Goal: Check status: Check status

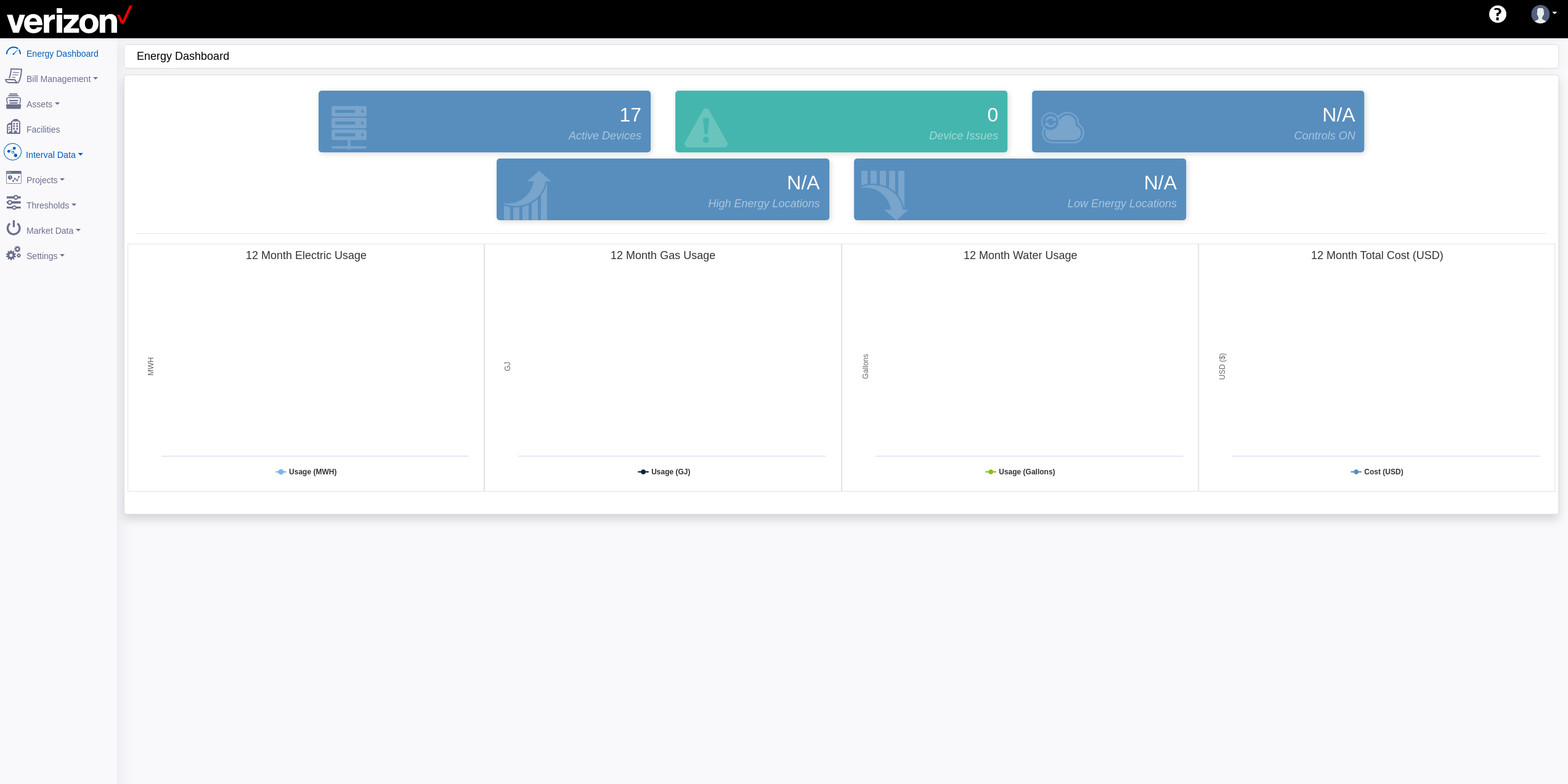
click at [81, 150] on link "Interval Data" at bounding box center [58, 152] width 119 height 26
click at [75, 140] on link "Interval Data" at bounding box center [58, 152] width 119 height 26
click at [79, 149] on link "Interval Data" at bounding box center [58, 152] width 119 height 26
click at [65, 217] on link "DataView" at bounding box center [58, 219] width 119 height 22
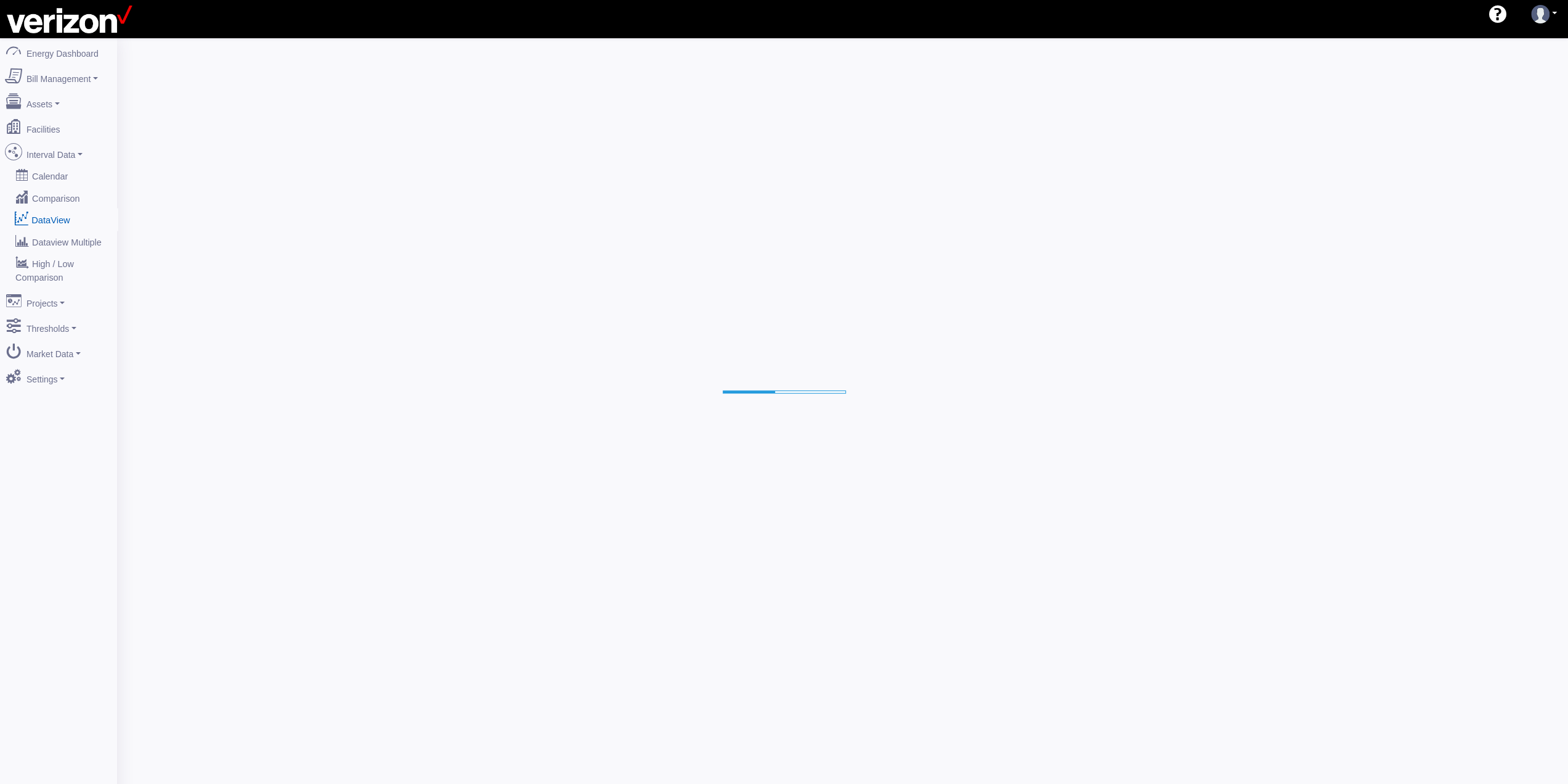
select select "25"
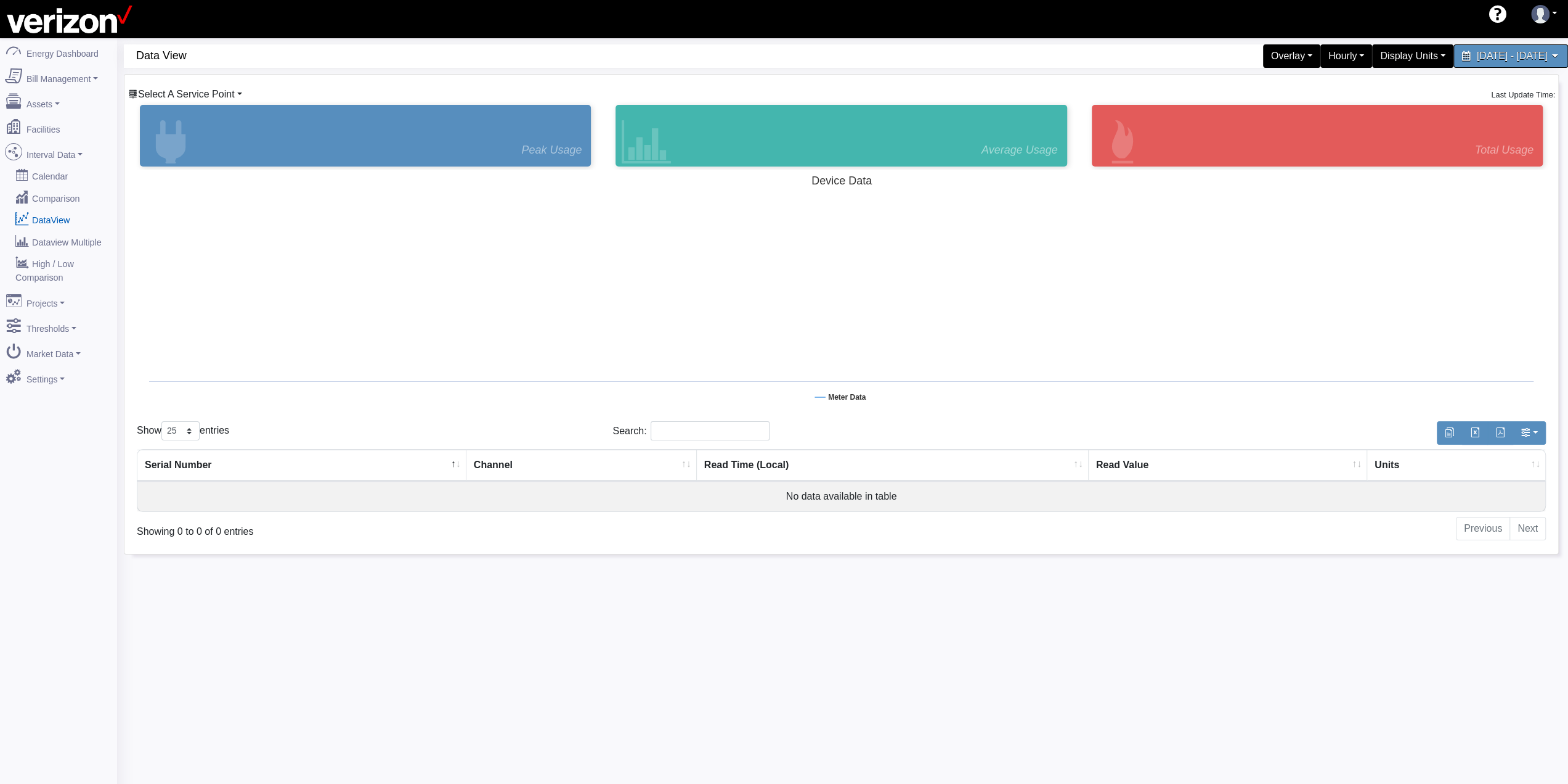
click at [230, 94] on span "Select A Service Point" at bounding box center [186, 94] width 96 height 11
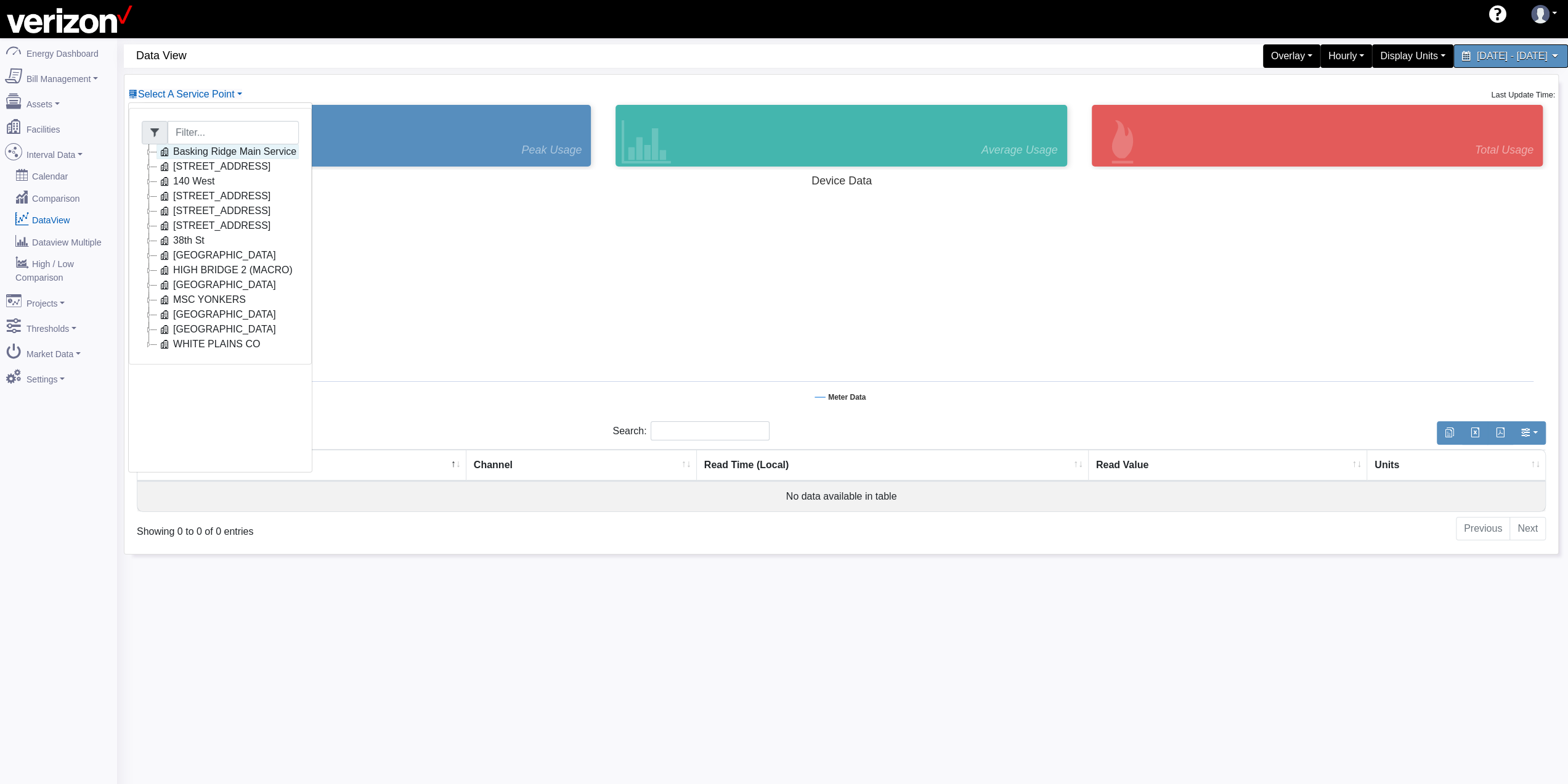
click at [231, 152] on link "Basking Ridge Main Service" at bounding box center [227, 151] width 142 height 14
click at [243, 164] on link "Main Electric" at bounding box center [214, 166] width 84 height 14
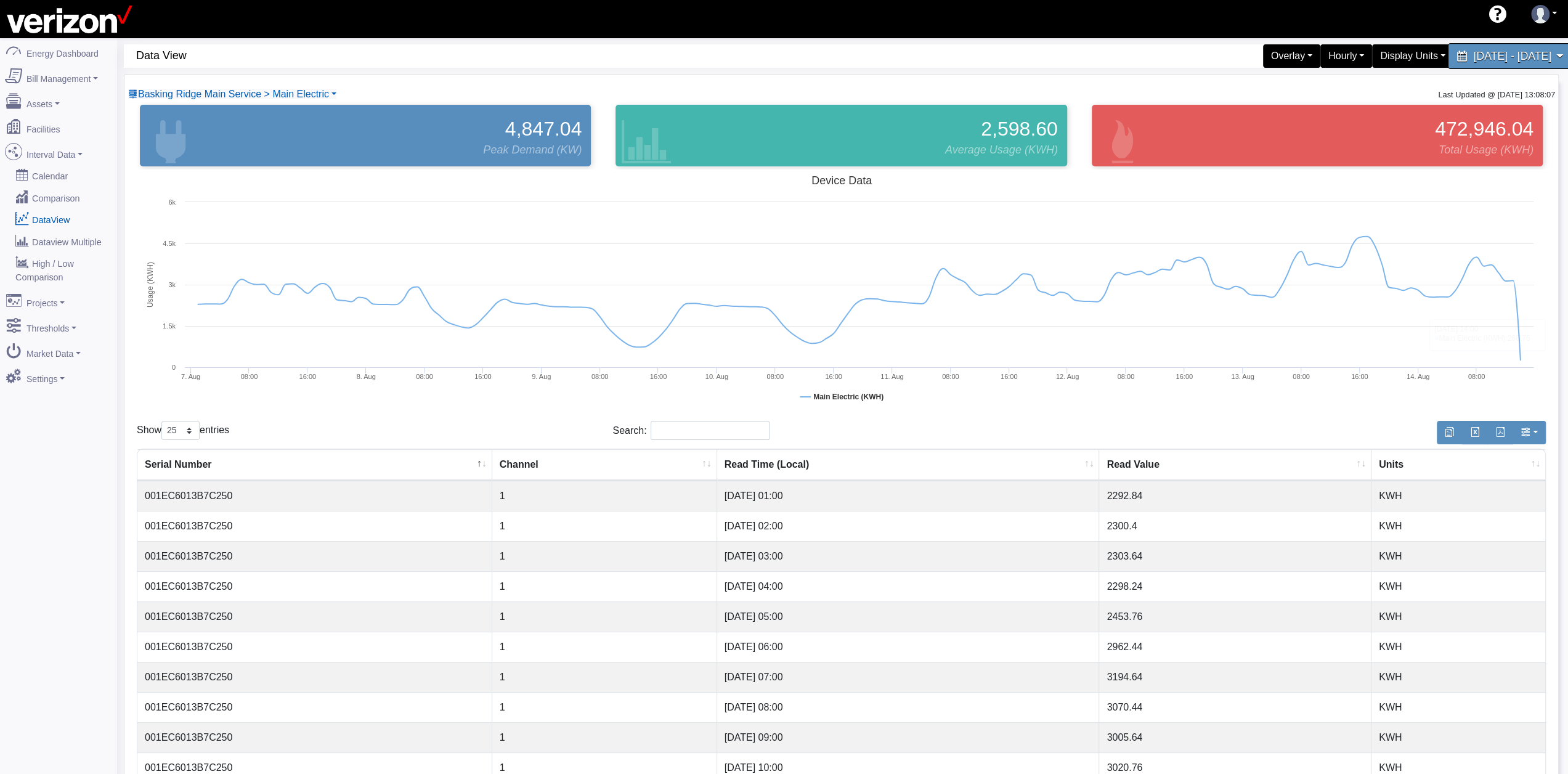
click at [1517, 65] on div "[DATE] - [DATE]" at bounding box center [1511, 55] width 126 height 26
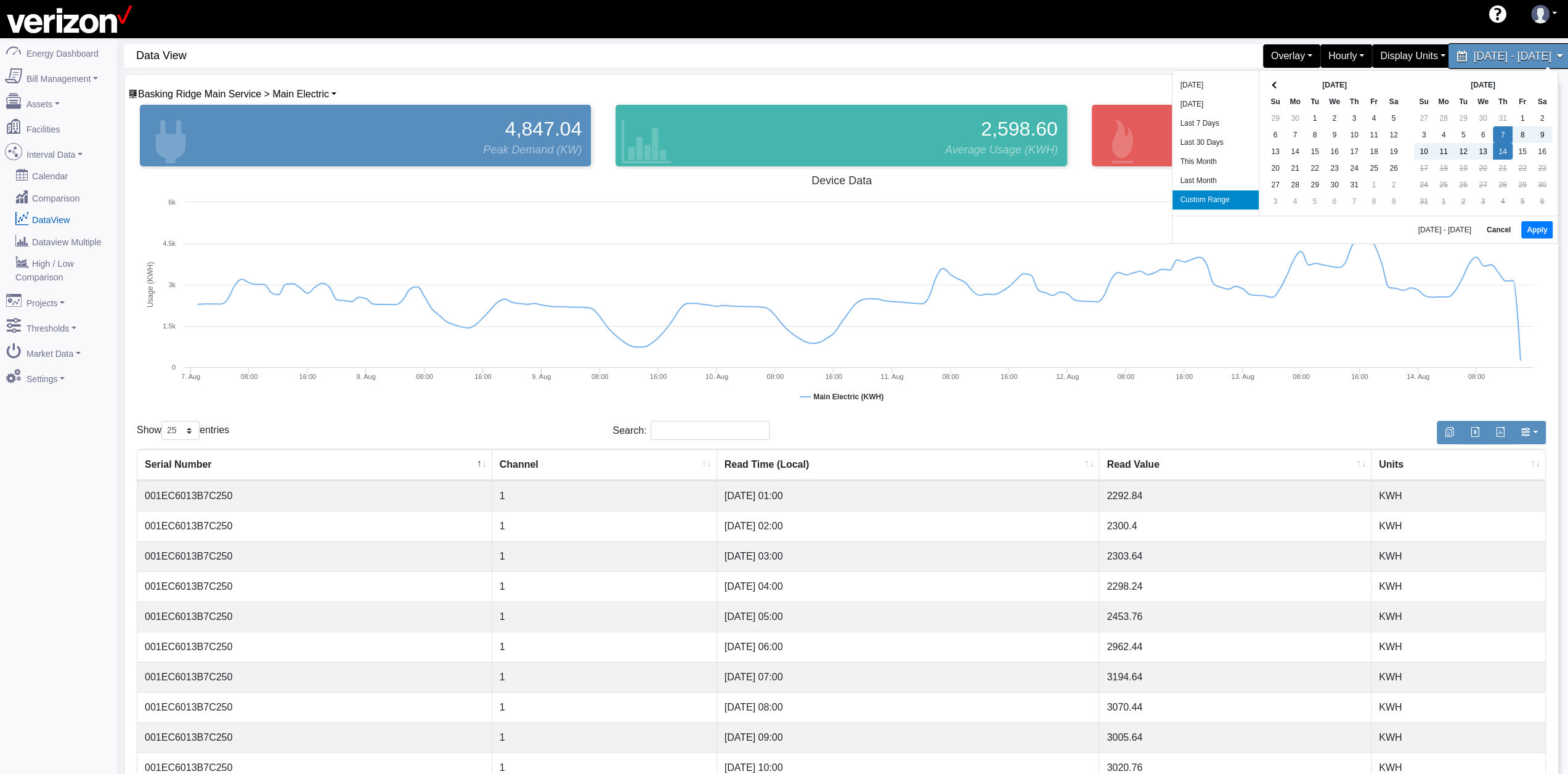
click at [1515, 65] on div "[DATE] - [DATE]" at bounding box center [1511, 55] width 126 height 26
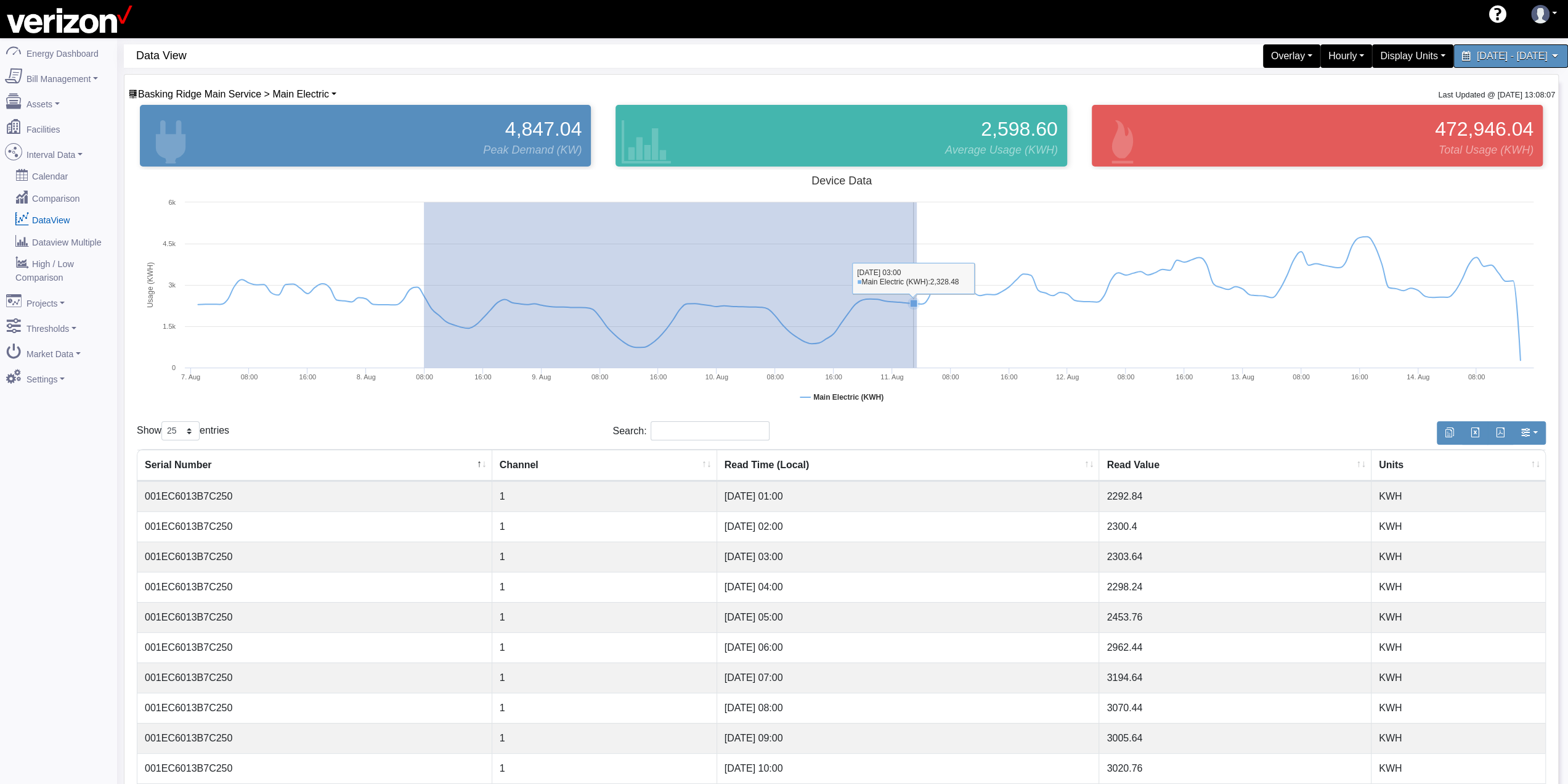
drag, startPoint x: 424, startPoint y: 356, endPoint x: 917, endPoint y: 350, distance: 493.0
click at [917, 350] on rect at bounding box center [841, 293] width 1410 height 246
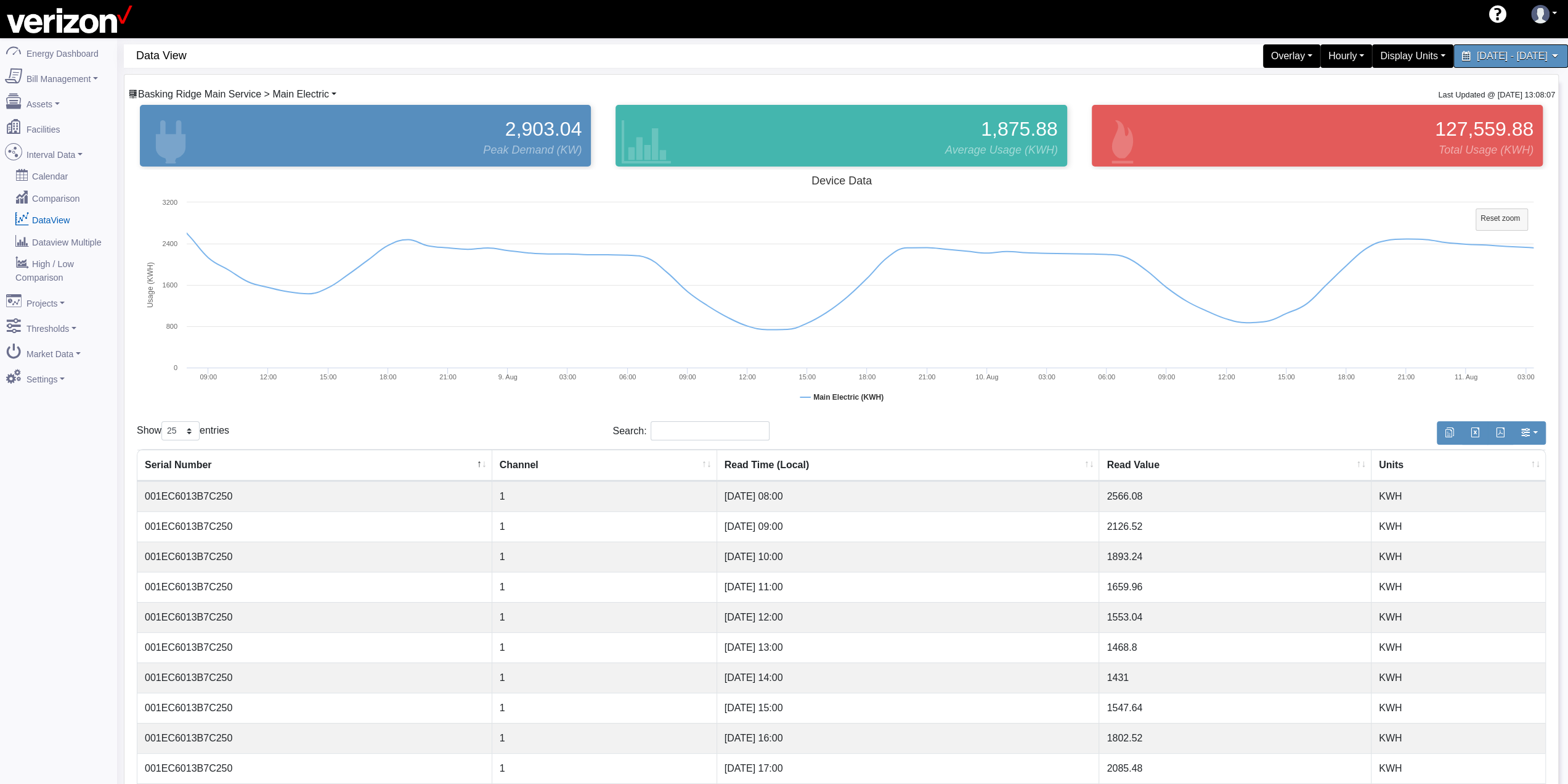
click at [317, 94] on span "Basking Ridge Main Service > Main Electric" at bounding box center [234, 94] width 191 height 11
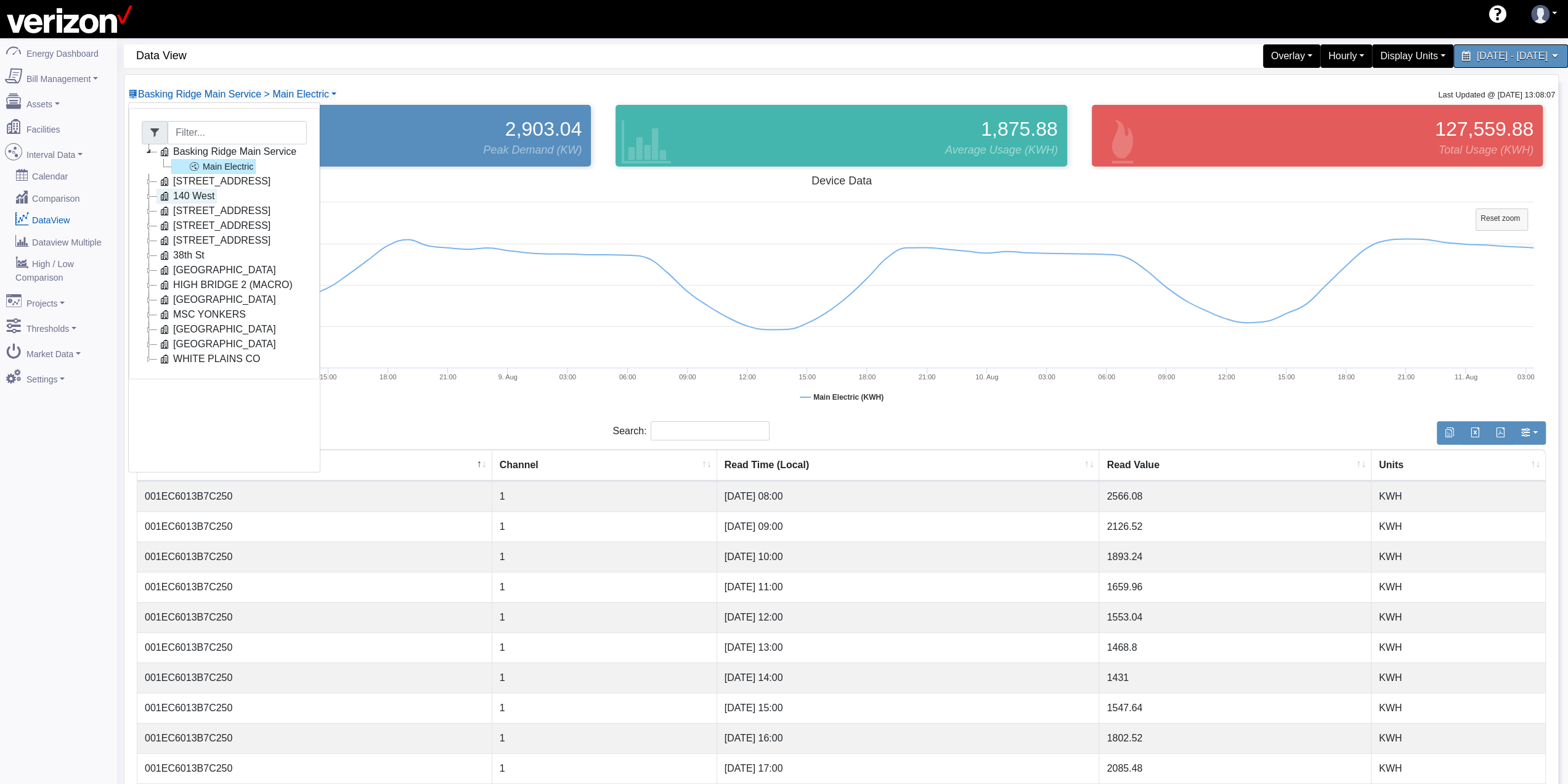
click at [155, 198] on icon at bounding box center [149, 196] width 14 height 14
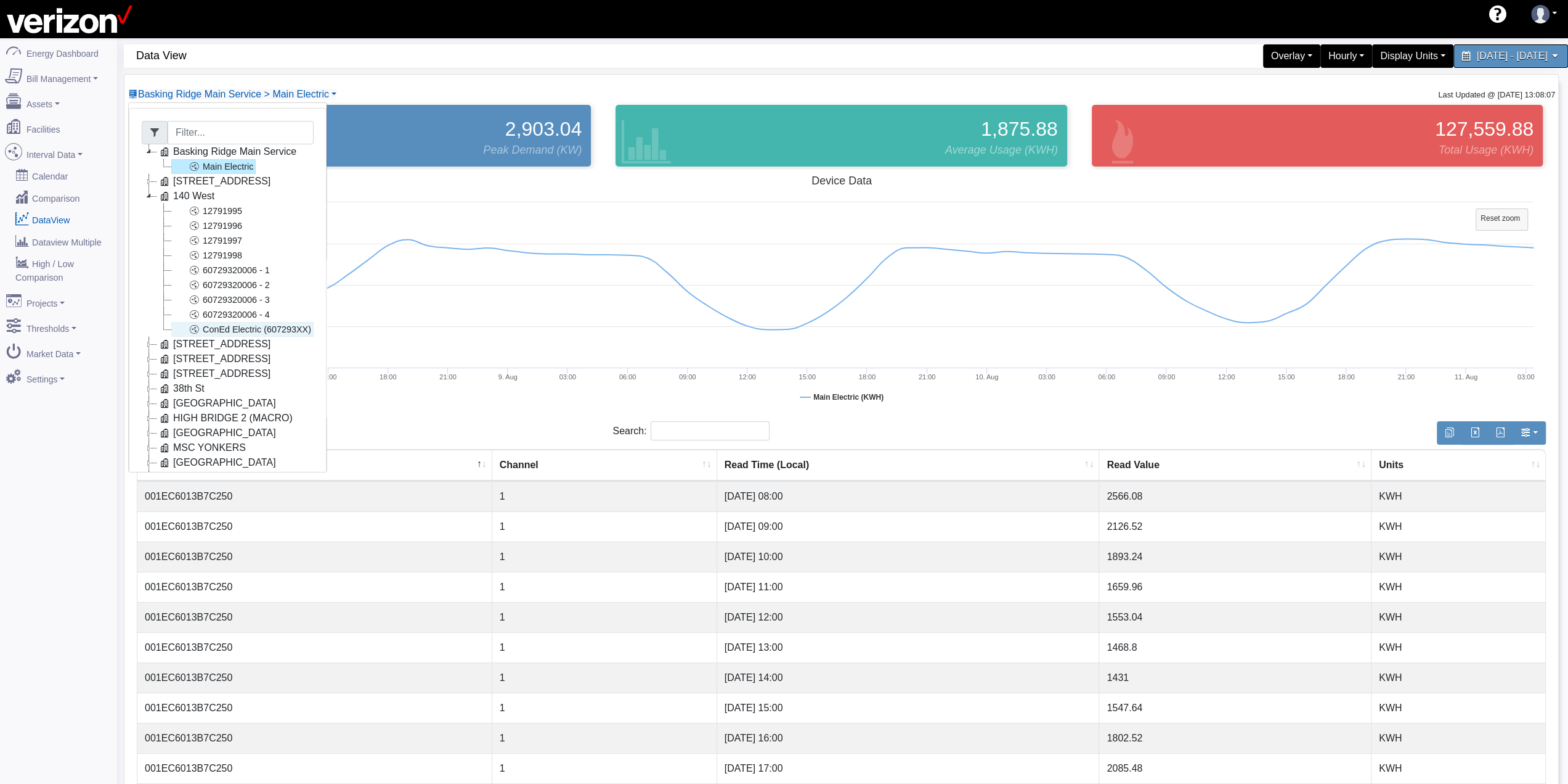
click at [242, 329] on link "ConEd Electric (607293XX)" at bounding box center [242, 328] width 142 height 14
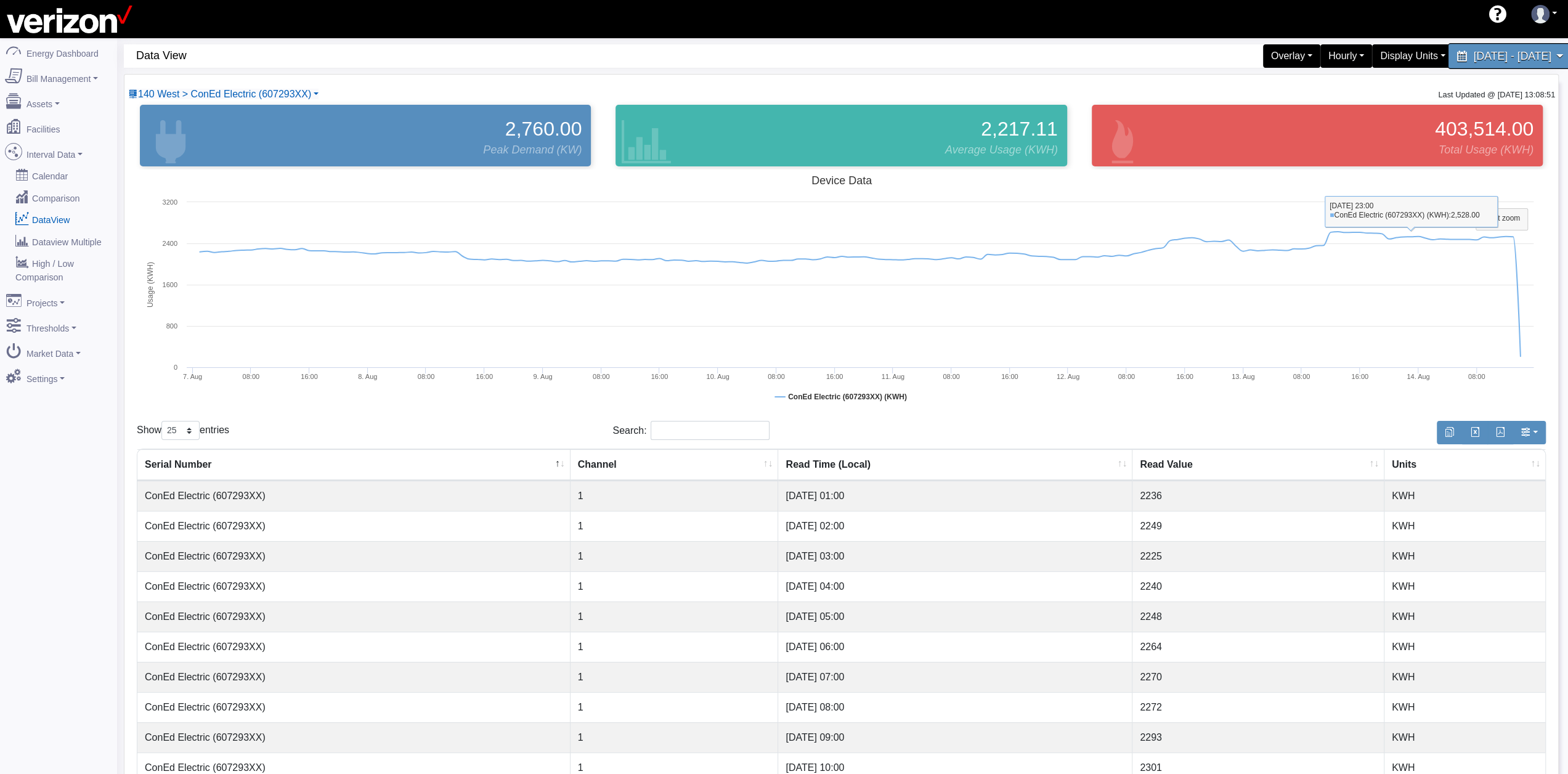
click at [1511, 61] on span "[DATE] - [DATE]" at bounding box center [1512, 55] width 77 height 11
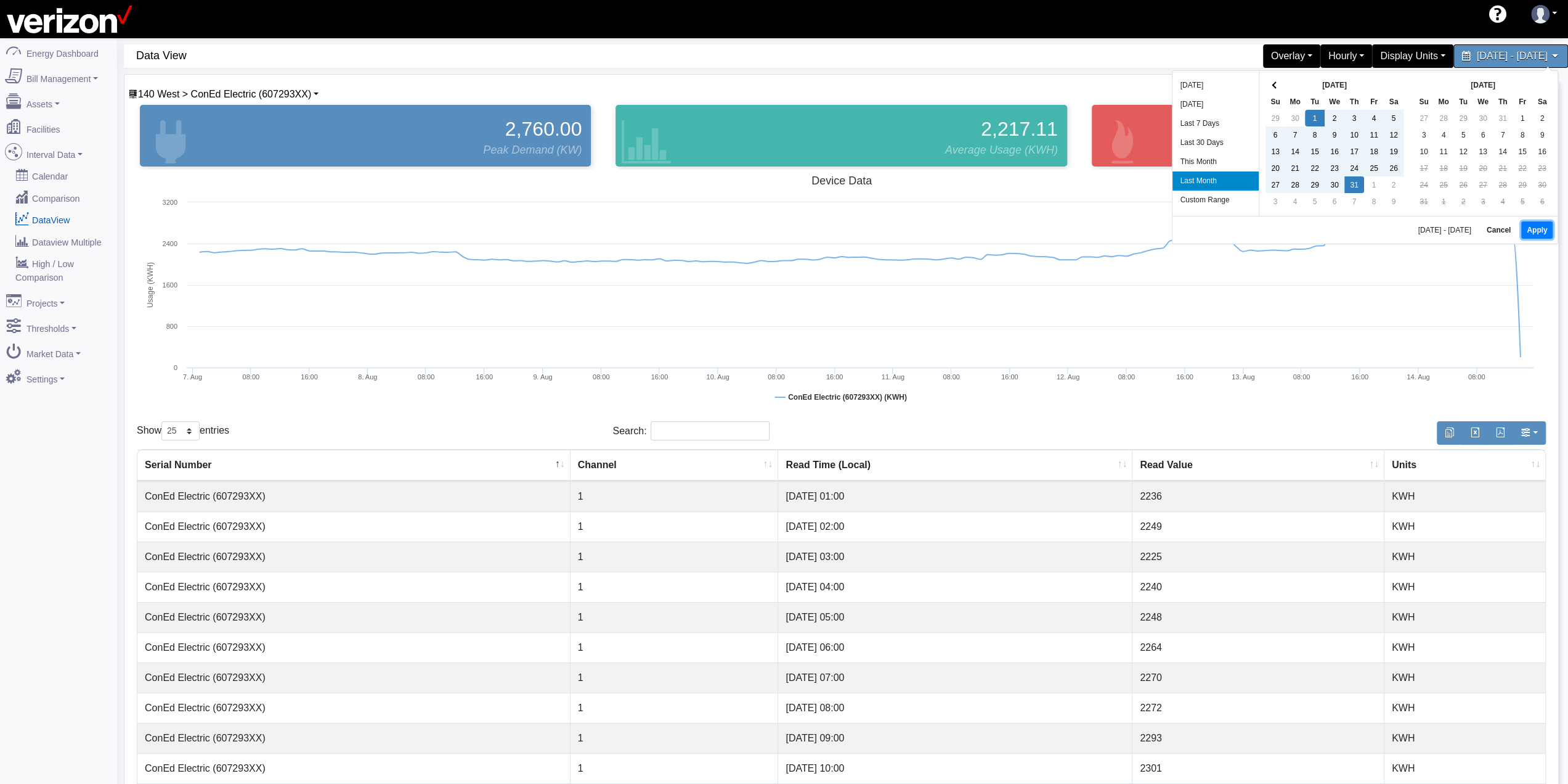
click at [1537, 229] on button "Apply" at bounding box center [1537, 230] width 31 height 17
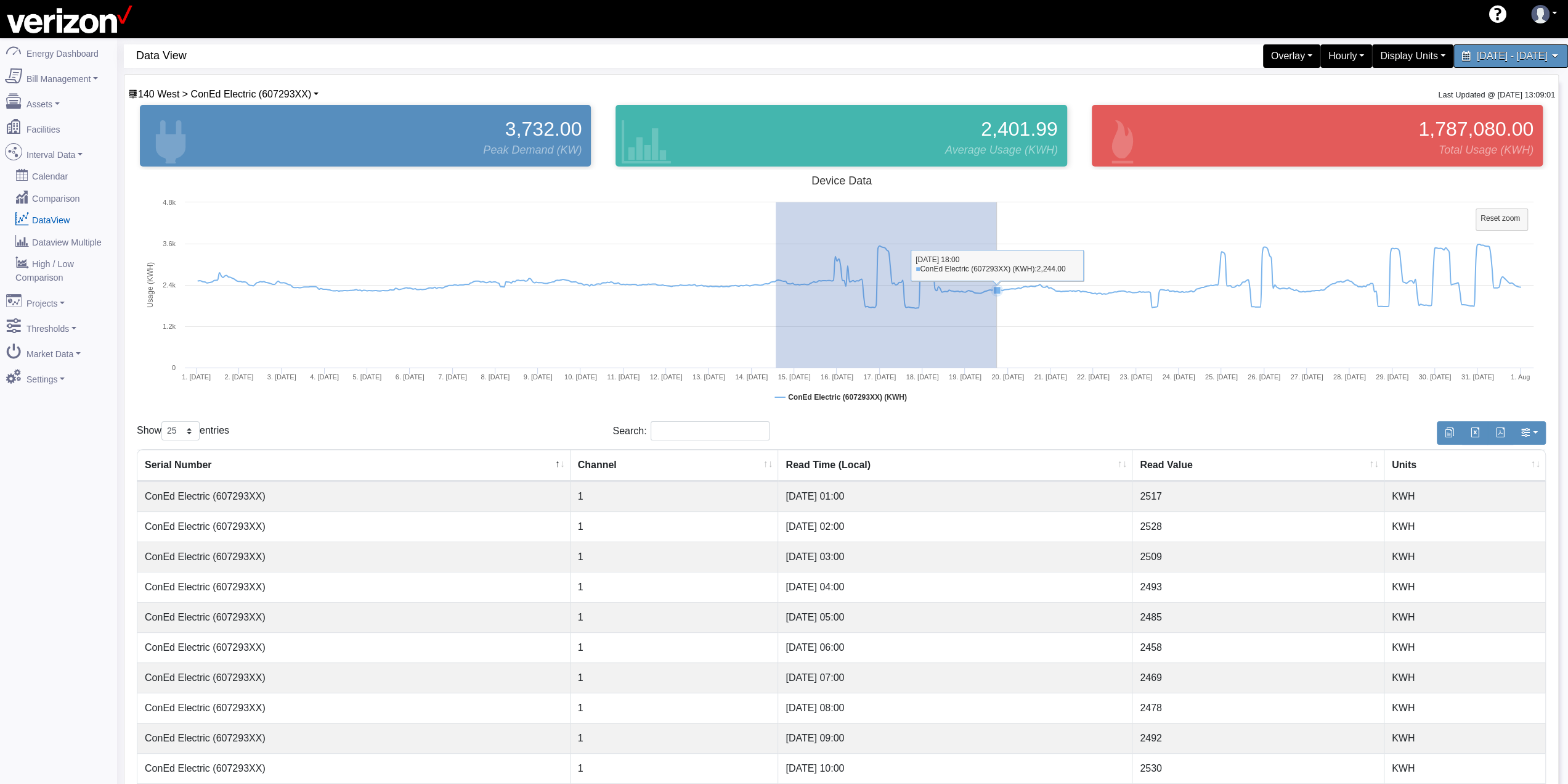
drag, startPoint x: 776, startPoint y: 299, endPoint x: 996, endPoint y: 300, distance: 220.0
click at [996, 300] on rect at bounding box center [841, 293] width 1410 height 246
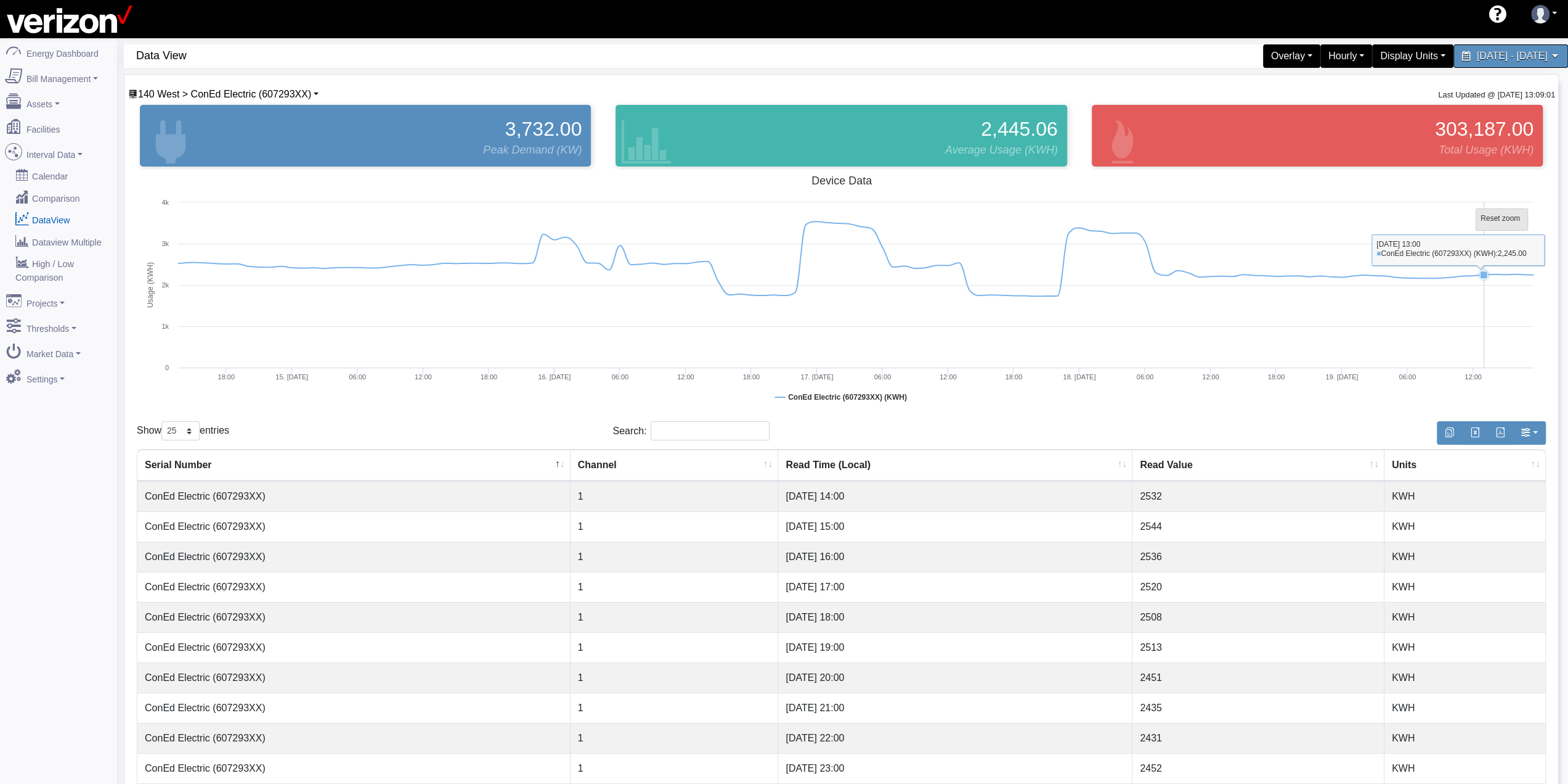
click at [1487, 217] on tspan "Reset zoom" at bounding box center [1500, 218] width 39 height 9
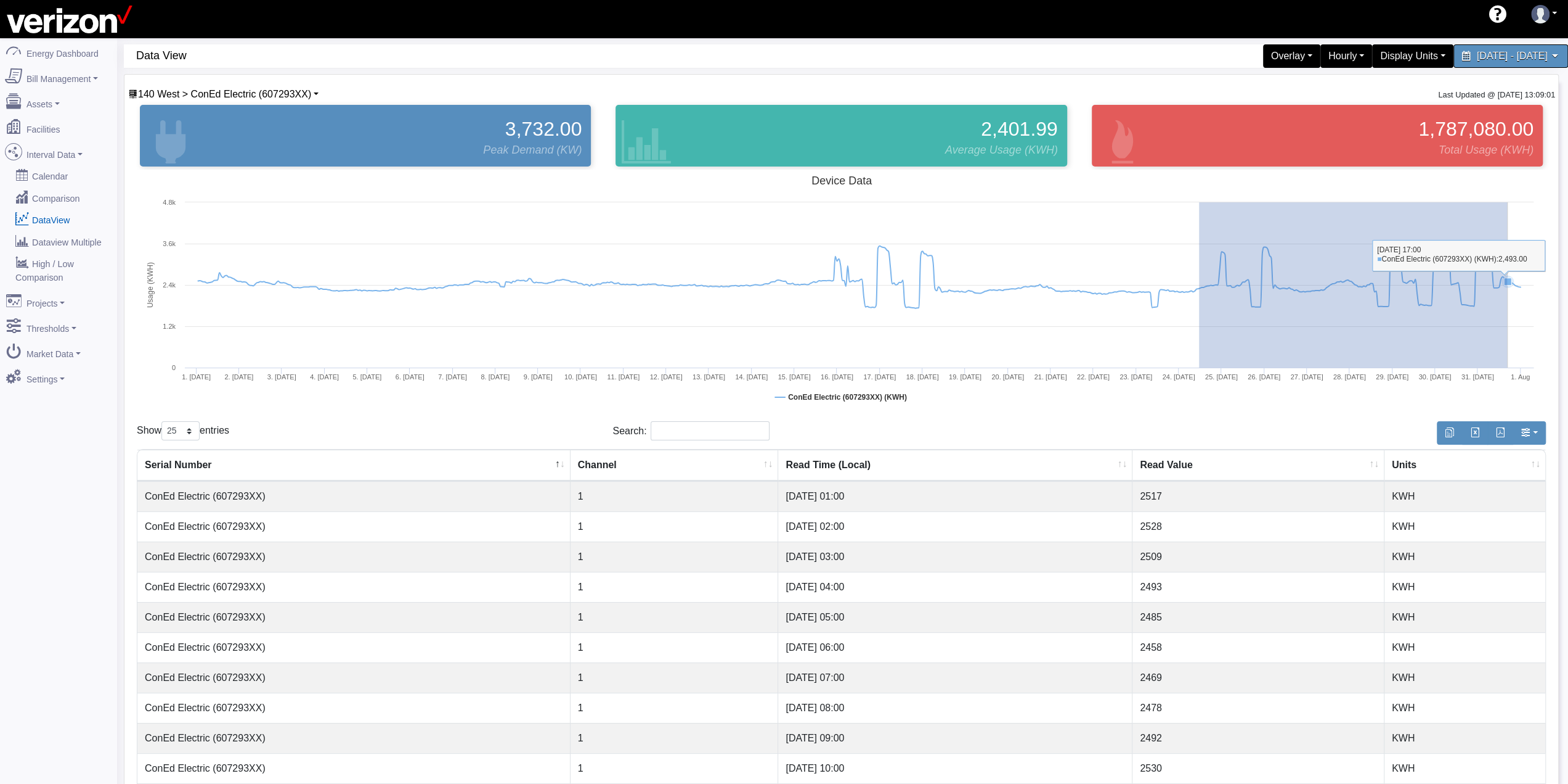
drag, startPoint x: 1200, startPoint y: 309, endPoint x: 1509, endPoint y: 299, distance: 309.2
click at [1509, 299] on rect at bounding box center [841, 293] width 1410 height 246
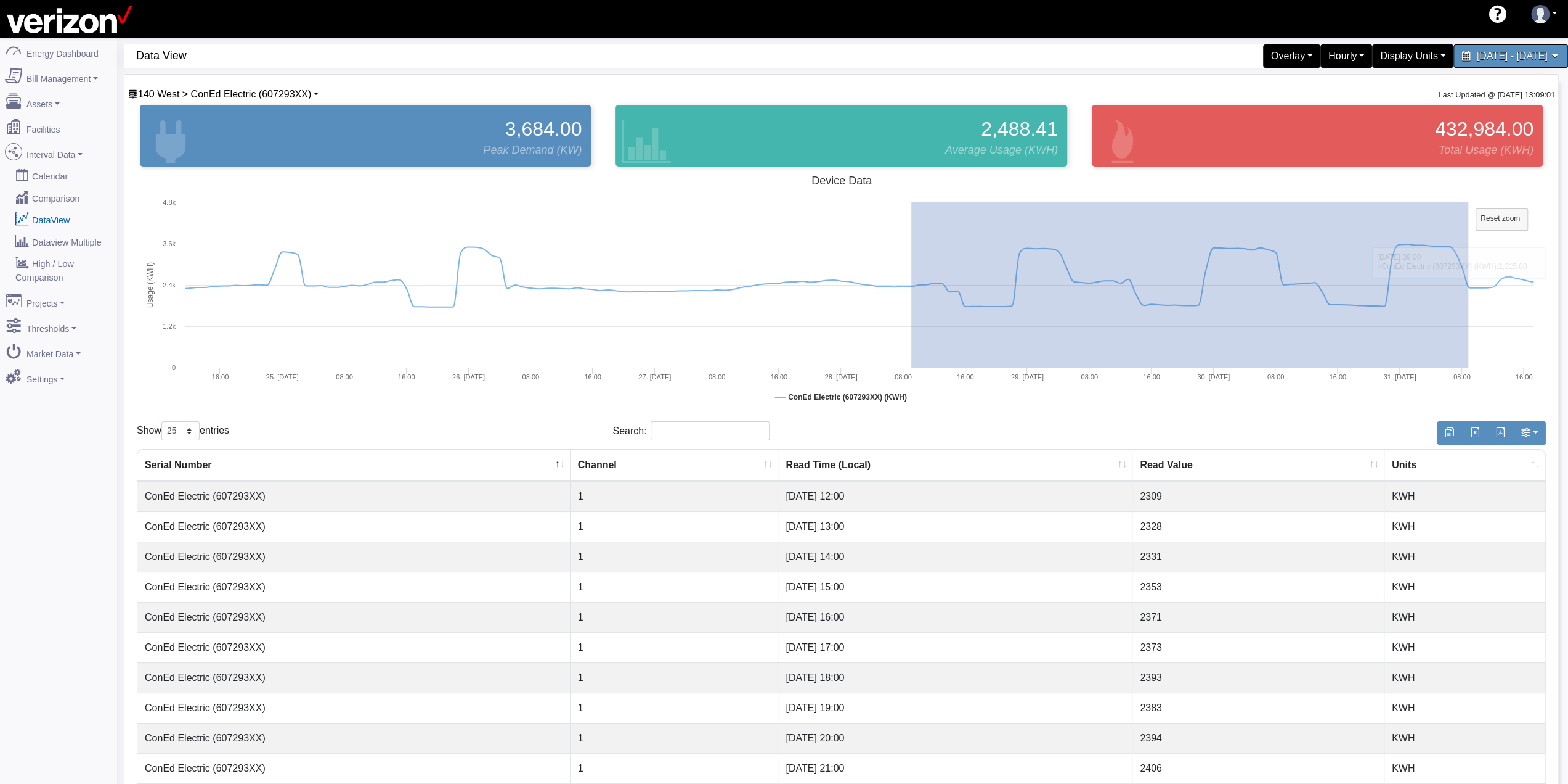
drag, startPoint x: 918, startPoint y: 329, endPoint x: 1682, endPoint y: 445, distance: 772.8
click at [1568, 445] on html "d2b3e4c1-8361-460d-8dbc-16769f5aeb6e [PERSON_NAME][EMAIL_ADDRESS][PERSON_NAME][…" at bounding box center [784, 392] width 1568 height 784
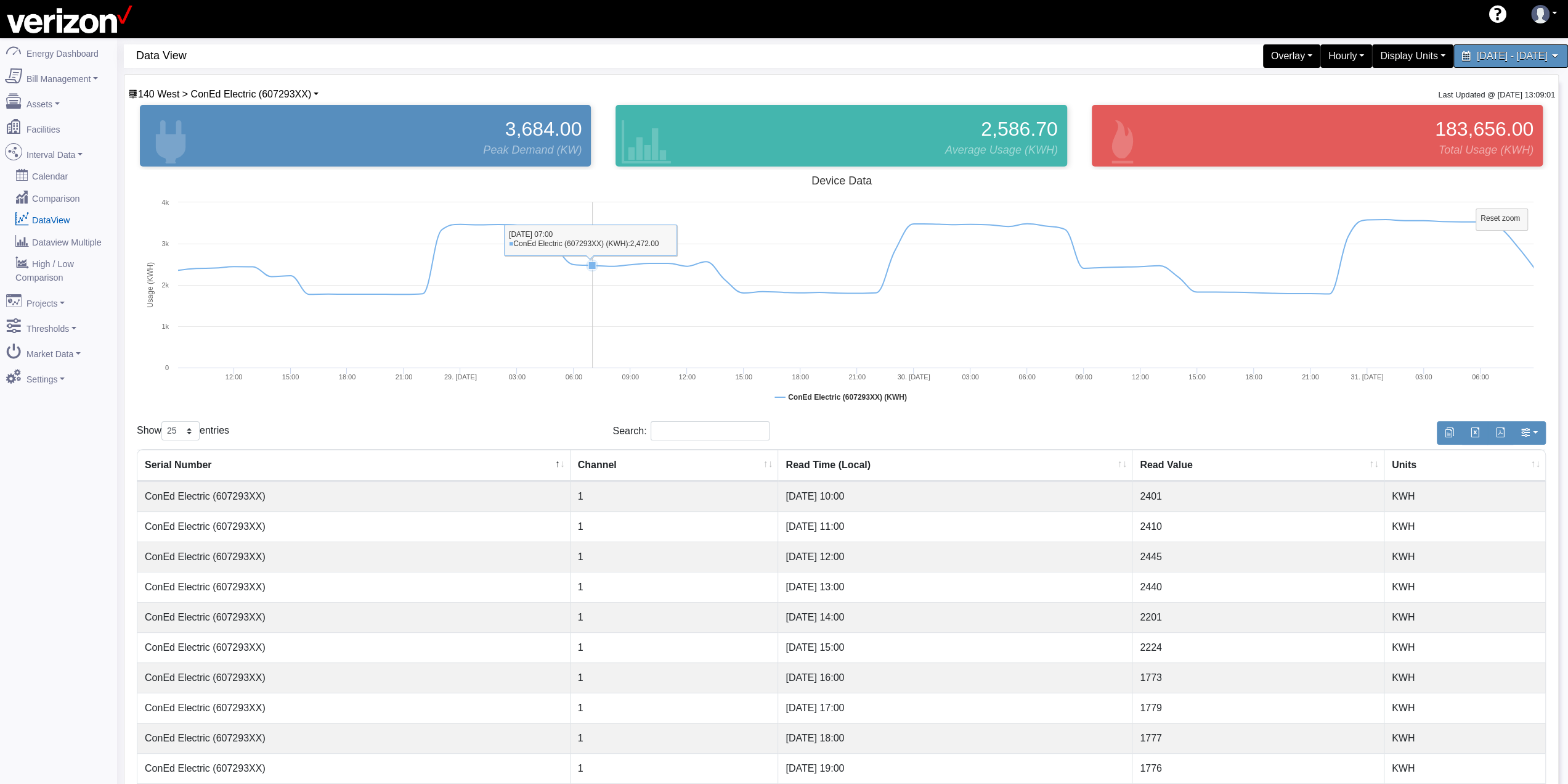
click at [591, 297] on rect at bounding box center [841, 293] width 1410 height 246
click at [1502, 225] on rect at bounding box center [1502, 220] width 52 height 22
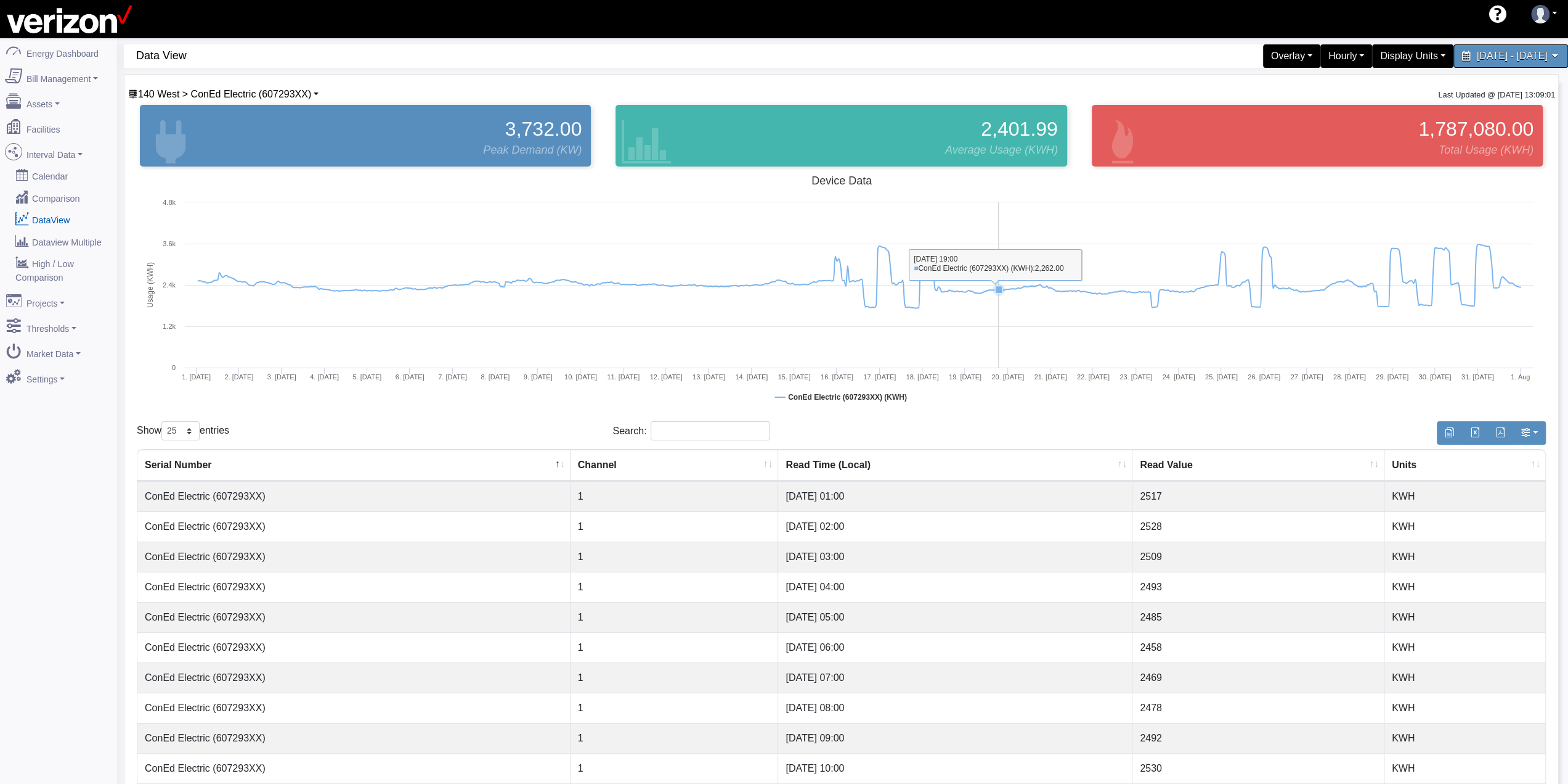
drag, startPoint x: 999, startPoint y: 274, endPoint x: 1001, endPoint y: 267, distance: 7.3
click at [1000, 272] on rect at bounding box center [841, 293] width 1410 height 246
click at [1001, 267] on rect at bounding box center [841, 293] width 1410 height 246
